Goal: Complete application form

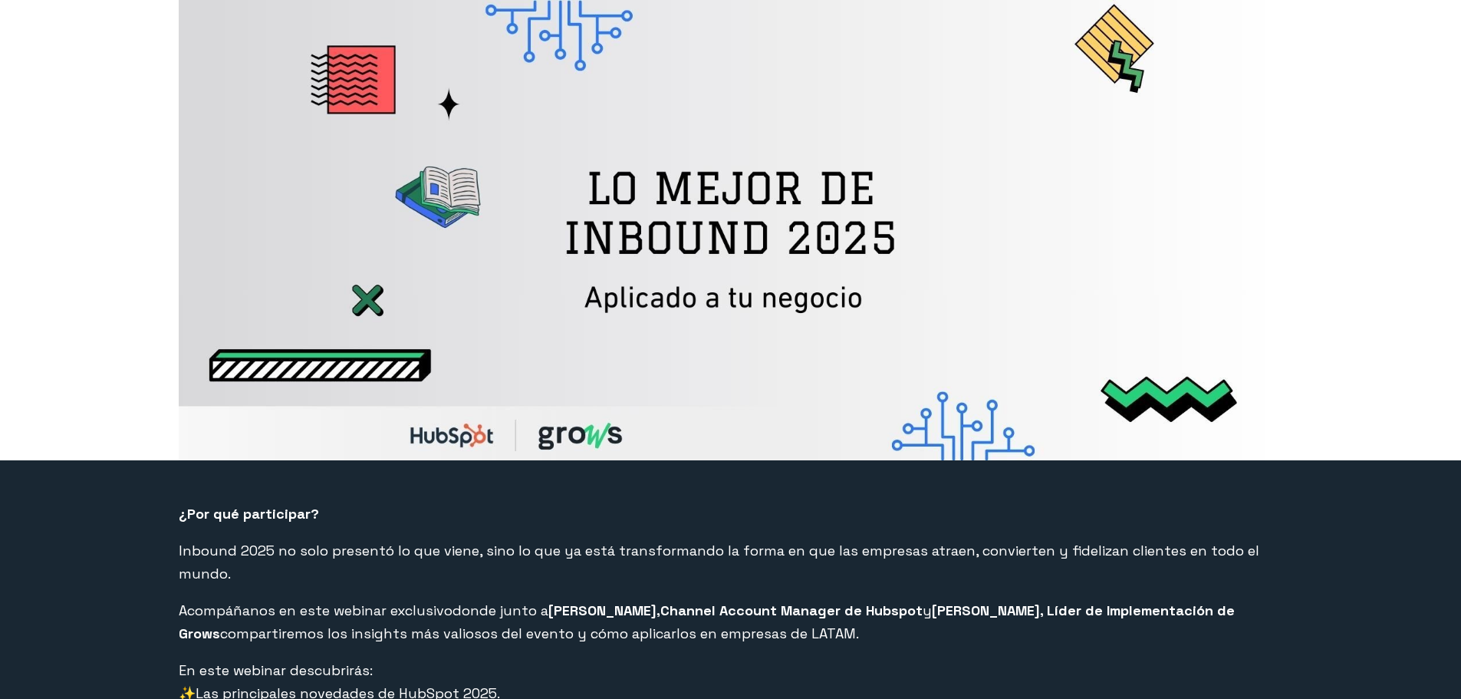
select select "PE"
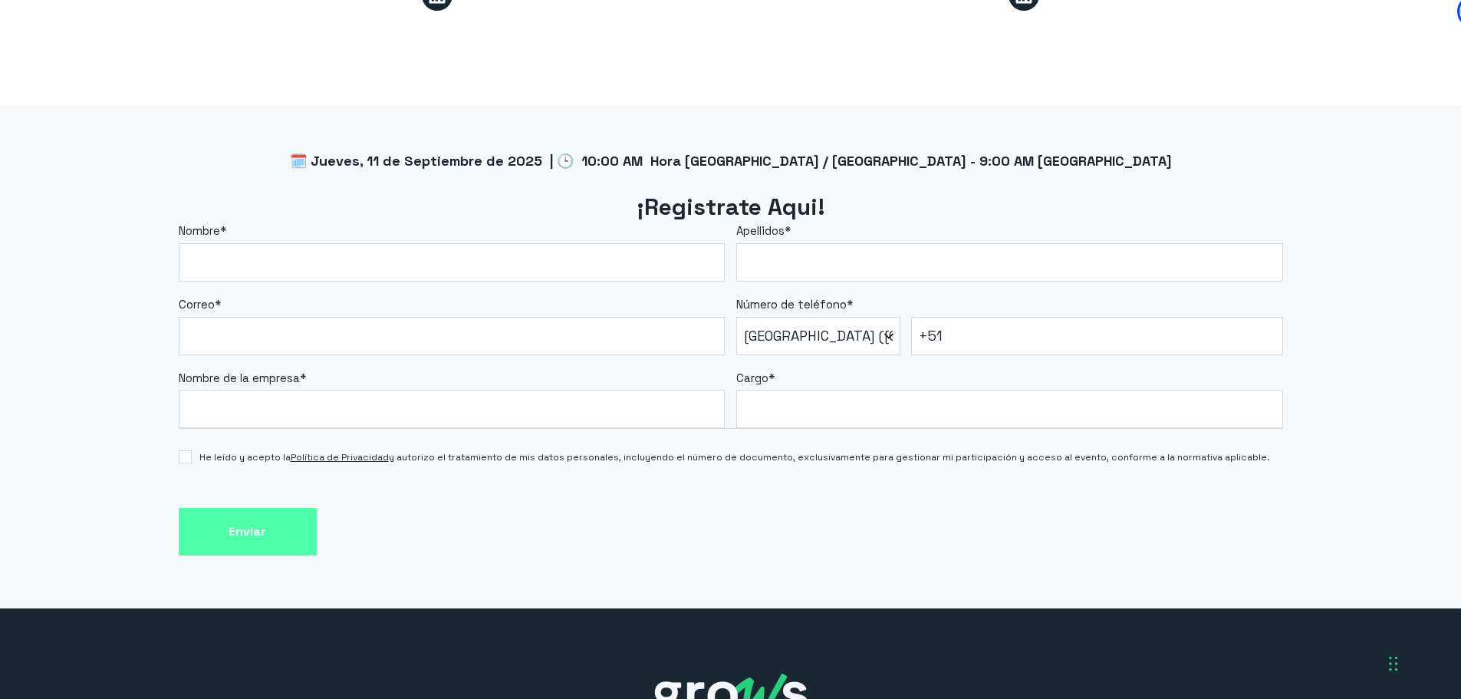
scroll to position [1247, 0]
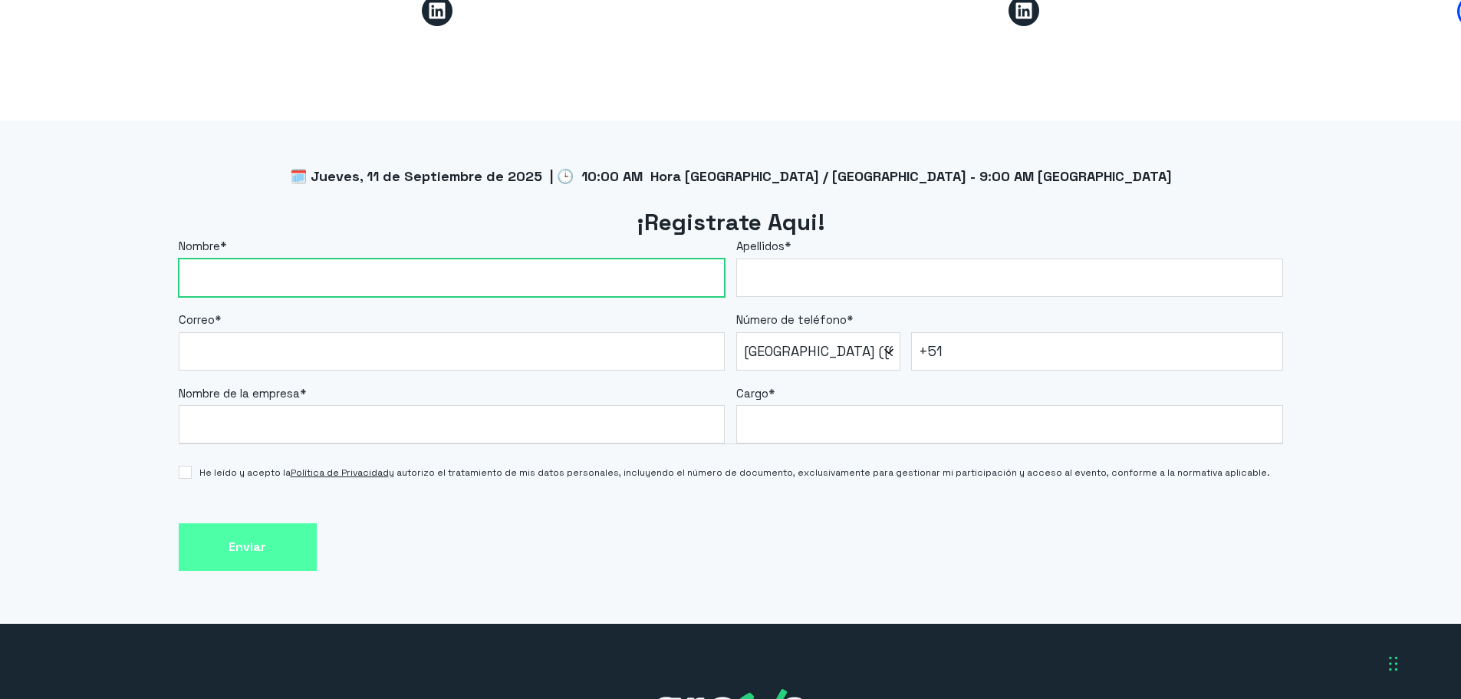
click at [468, 262] on input "Nombre *" at bounding box center [452, 277] width 547 height 38
type input "[PERSON_NAME]"
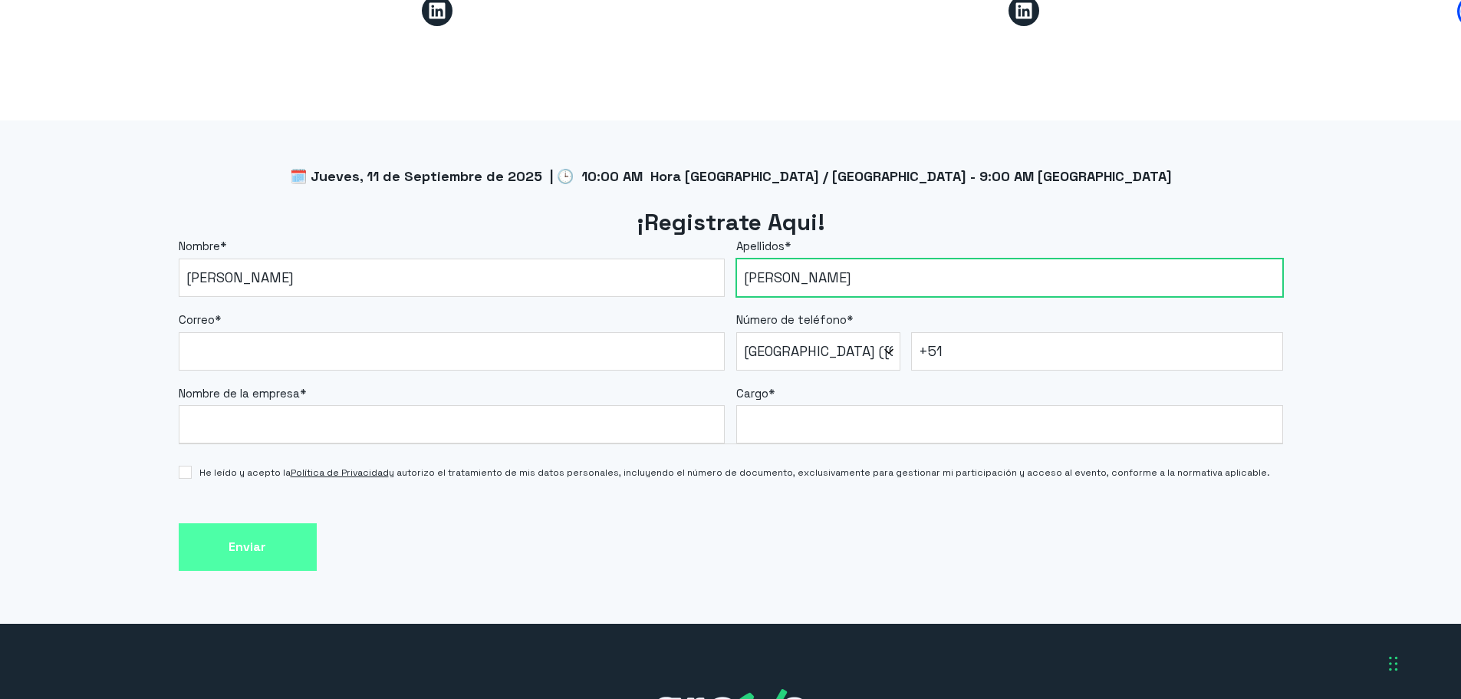
type input "[PERSON_NAME]"
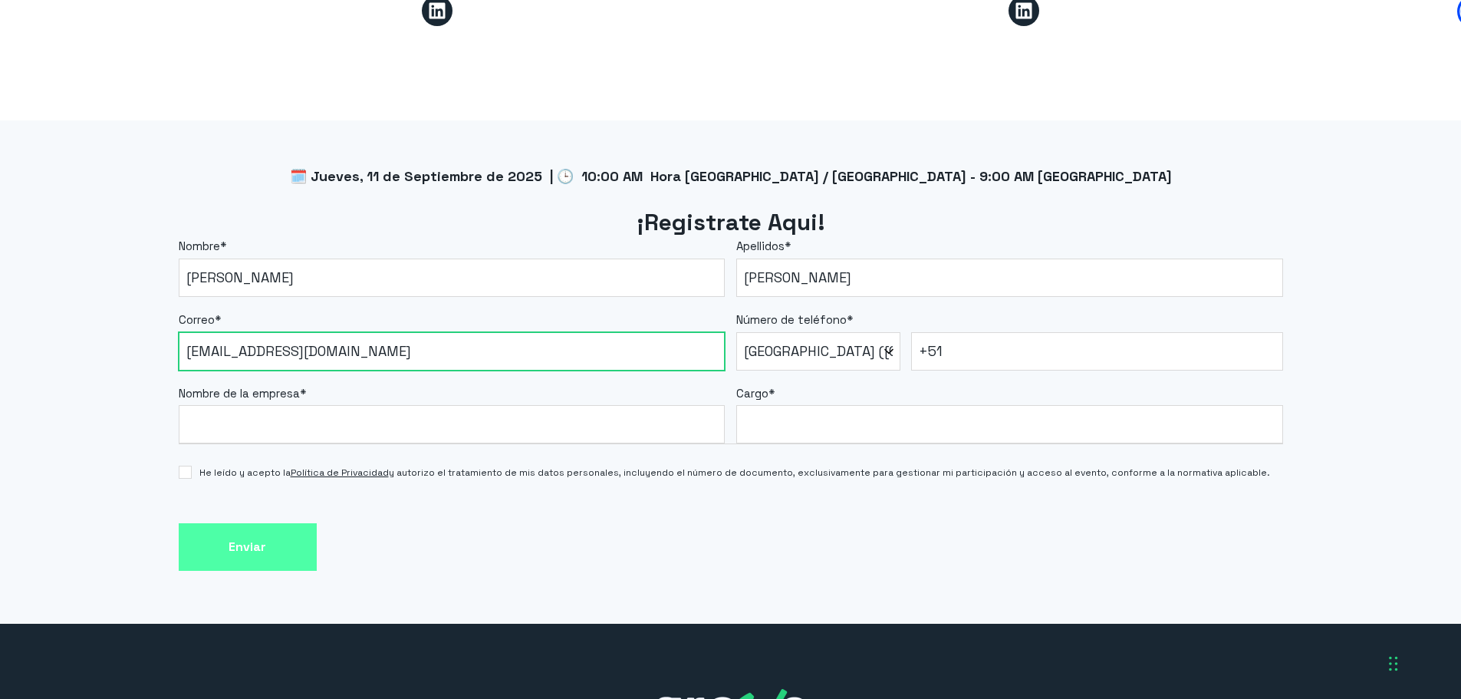
type input "[EMAIL_ADDRESS][DOMAIN_NAME]"
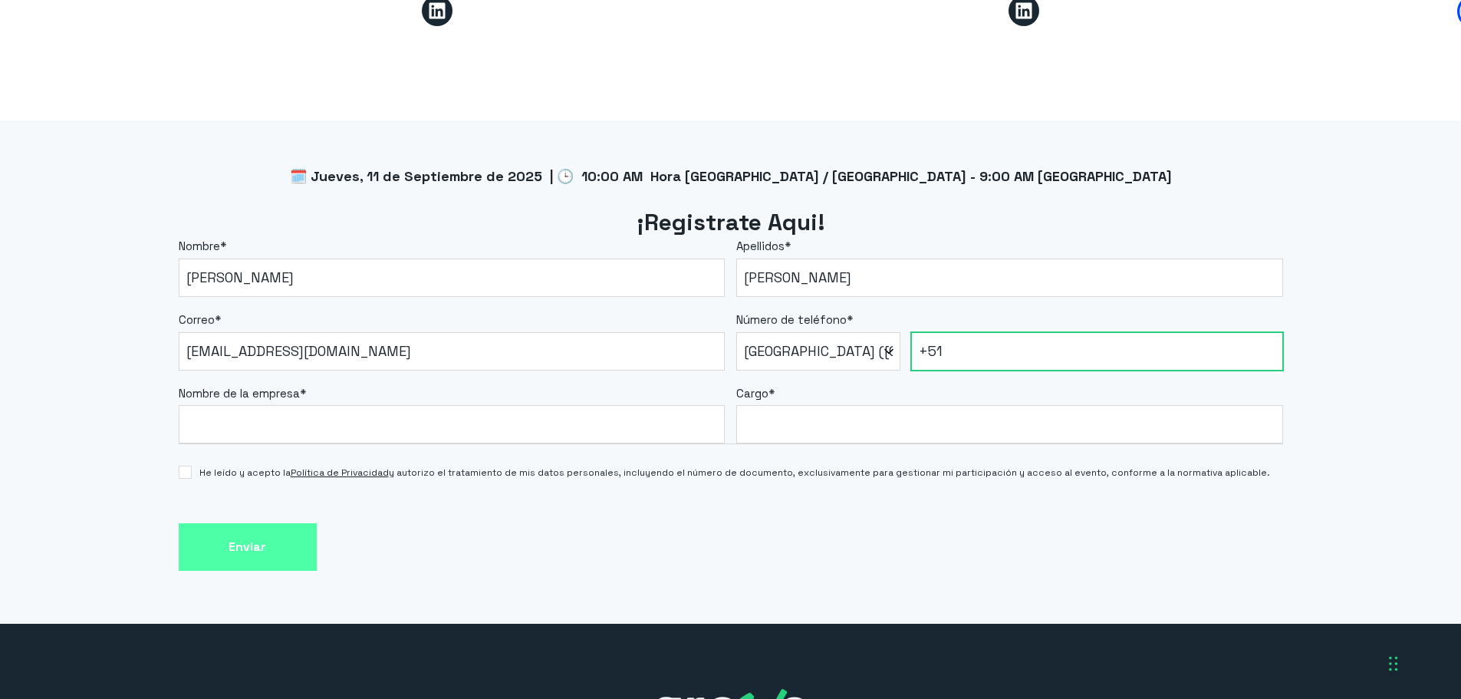
click at [954, 332] on input "+51" at bounding box center [1097, 351] width 372 height 38
type input "[PHONE_NUMBER]"
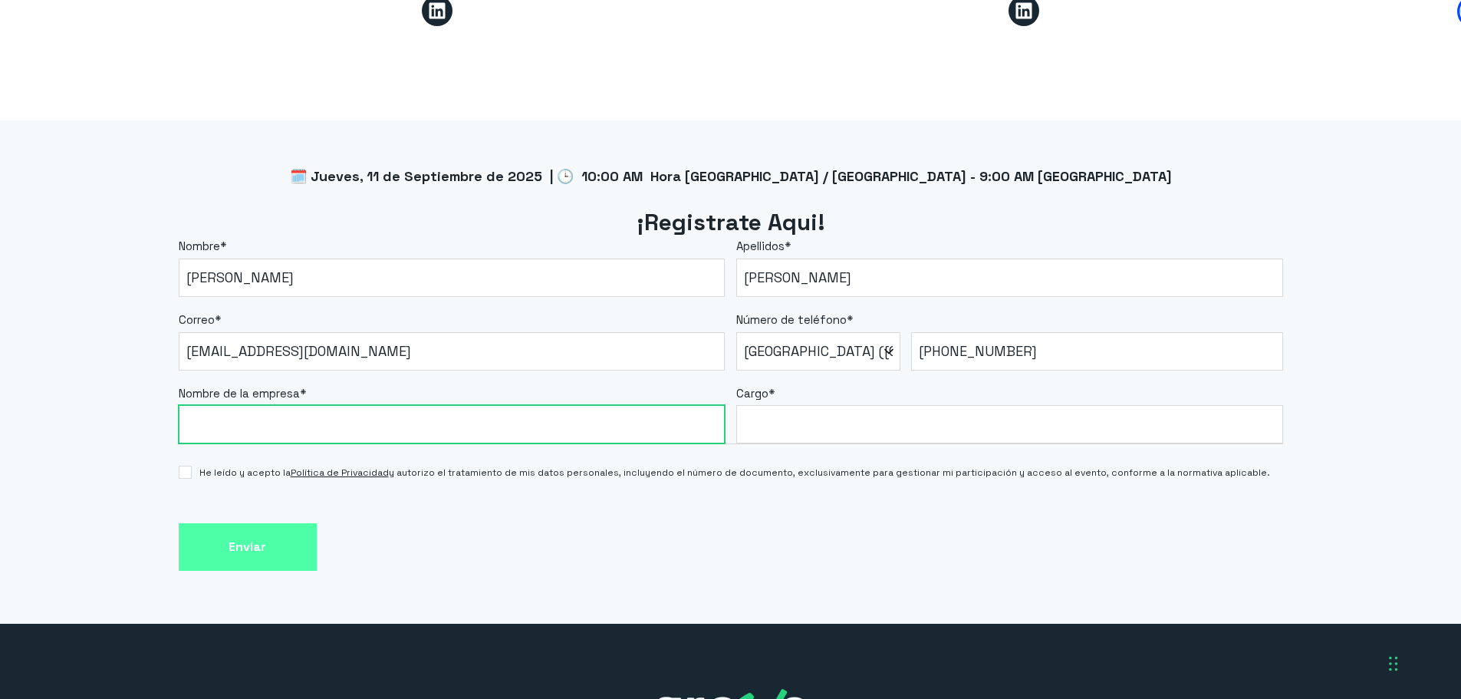
click at [477, 414] on input "Nombre de la empresa *" at bounding box center [452, 424] width 547 height 38
type input "QTC"
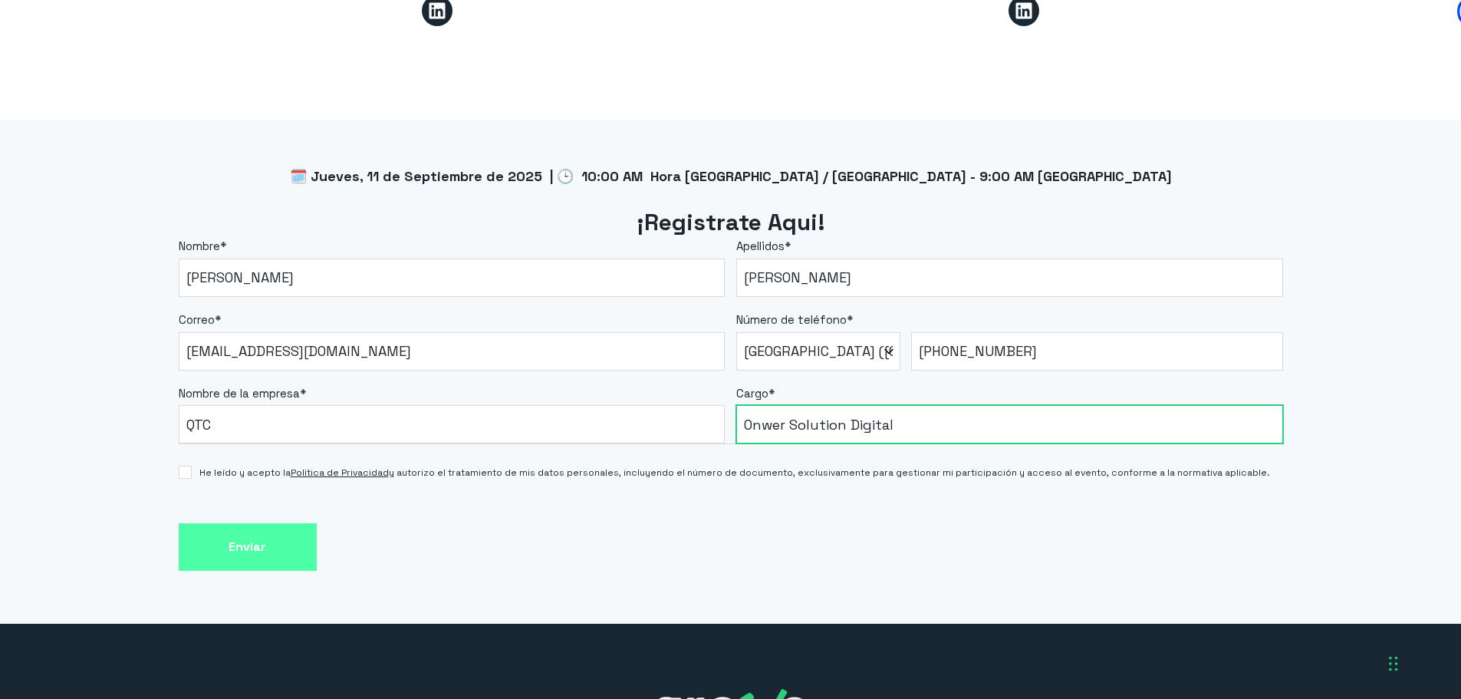
type input "Onwer Solution Digital"
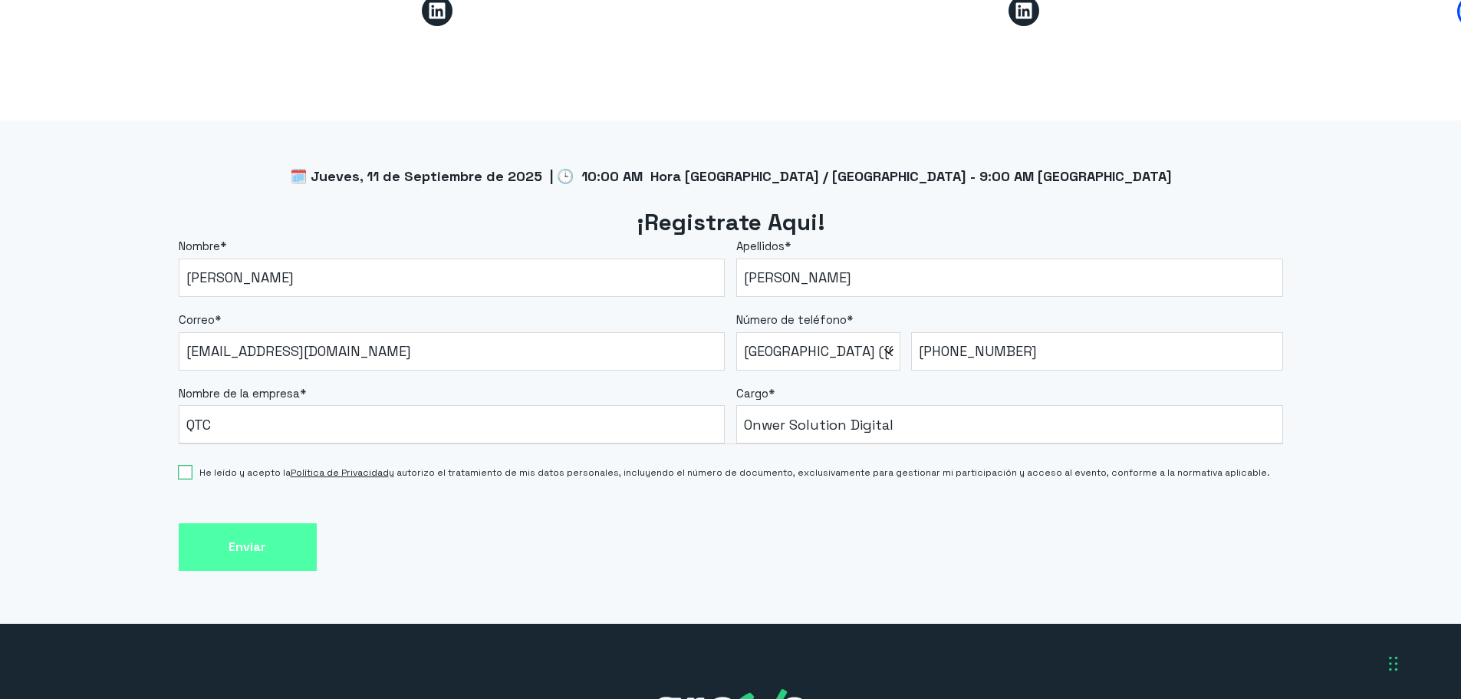
click at [182, 466] on input "He leído y acepto la Política de Privacidad y autorizo el tratamiento de mis da…" at bounding box center [185, 472] width 13 height 13
checkbox input "true"
click at [251, 523] on input "Enviar" at bounding box center [248, 547] width 138 height 48
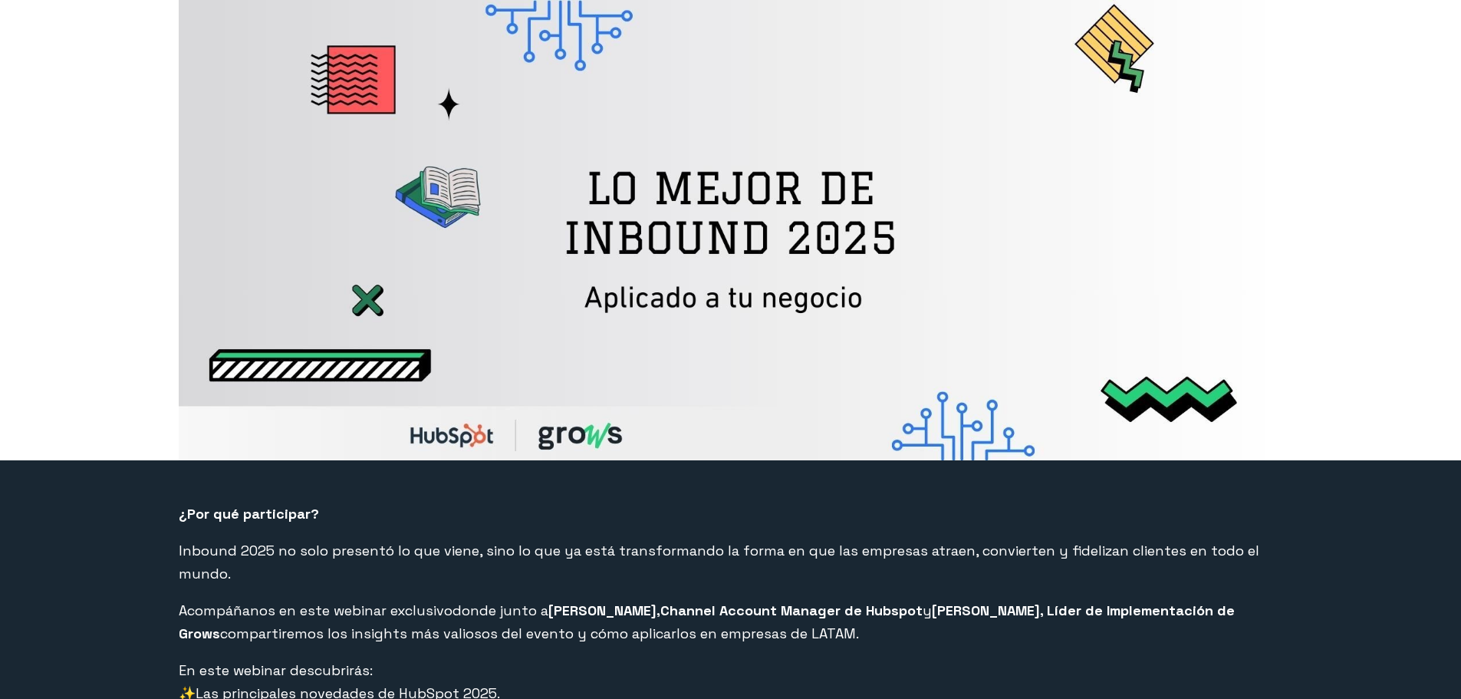
select select "PE"
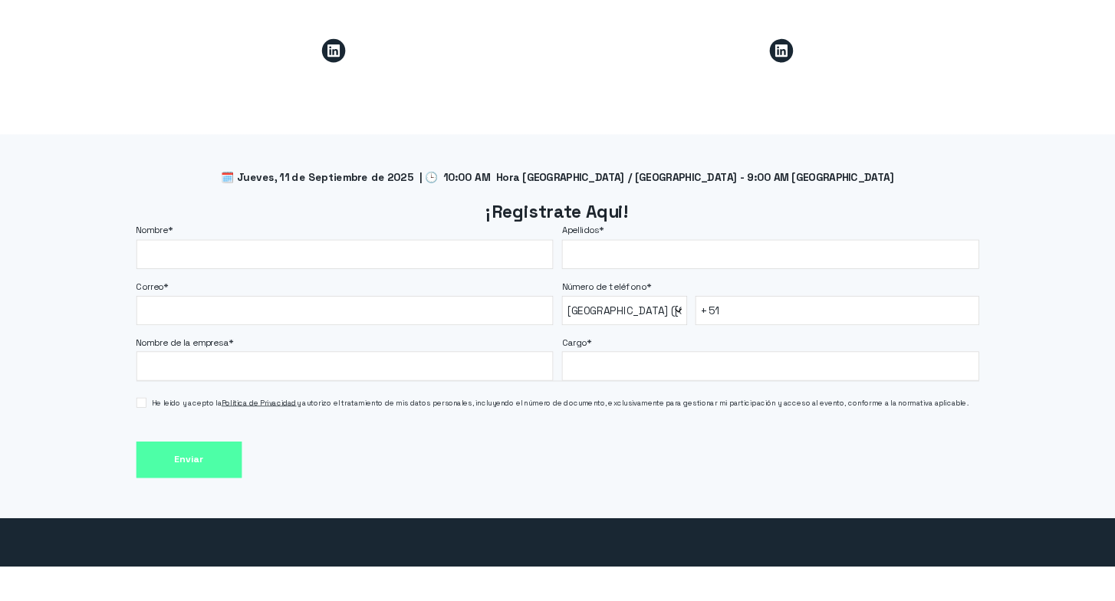
scroll to position [1247, 0]
